Goal: Obtain resource: Download file/media

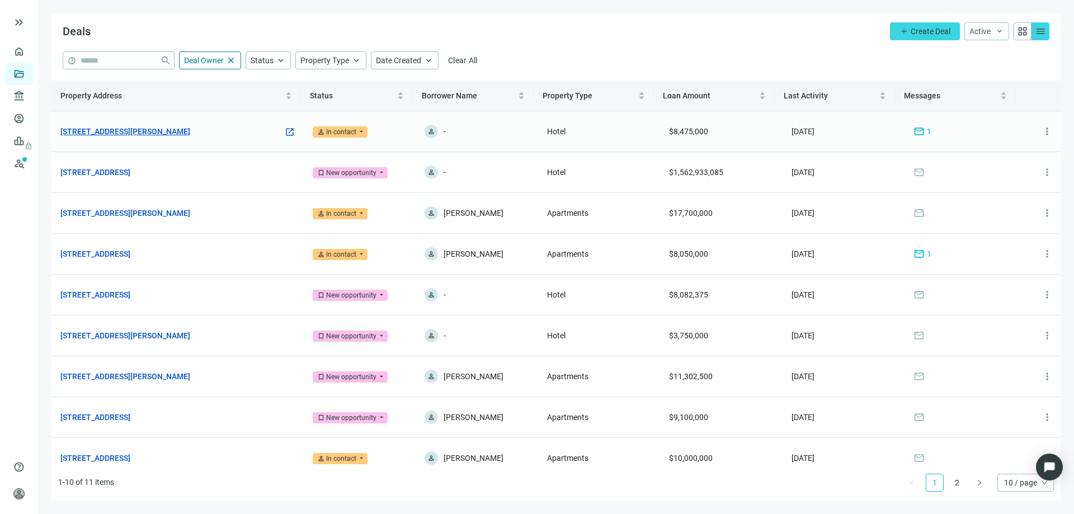
click at [157, 129] on link "[STREET_ADDRESS][PERSON_NAME]" at bounding box center [125, 131] width 130 height 12
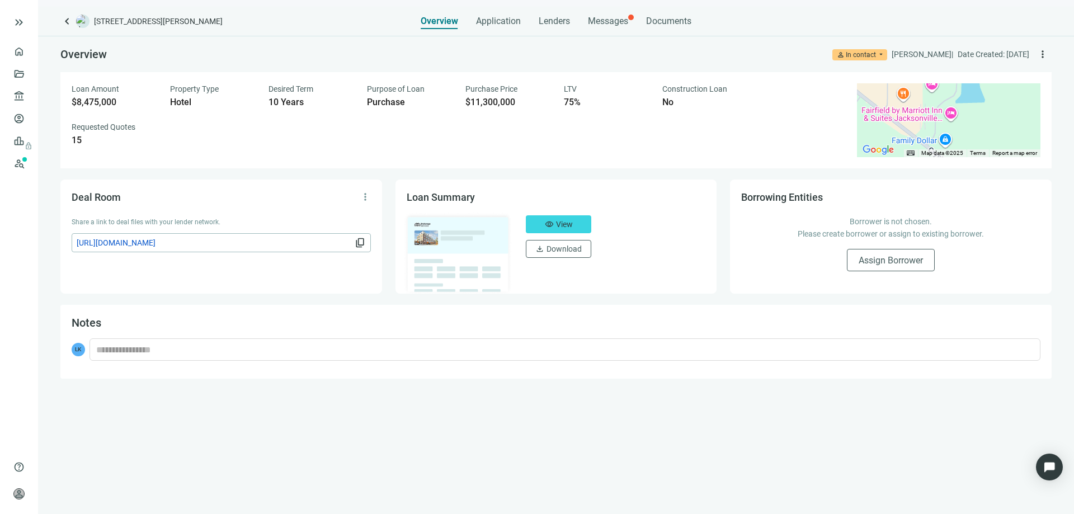
click at [426, 242] on img at bounding box center [458, 253] width 110 height 83
click at [547, 248] on span "Download" at bounding box center [564, 249] width 35 height 9
